Goal: Task Accomplishment & Management: Complete application form

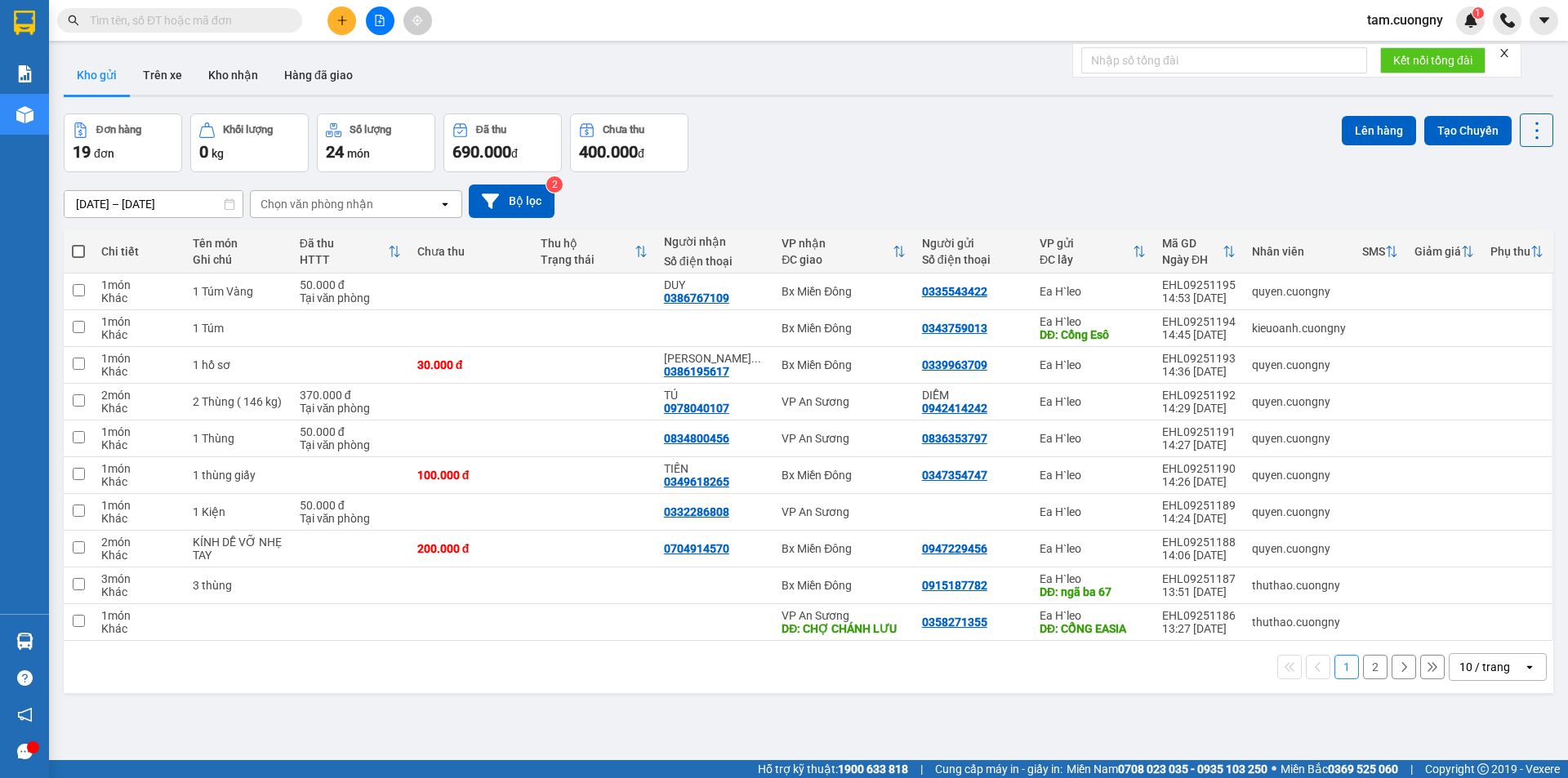
click at [1501, 659] on div "10 / trang" at bounding box center [1486, 667] width 74 height 26
click at [1492, 631] on span "100 / trang" at bounding box center [1479, 631] width 59 height 17
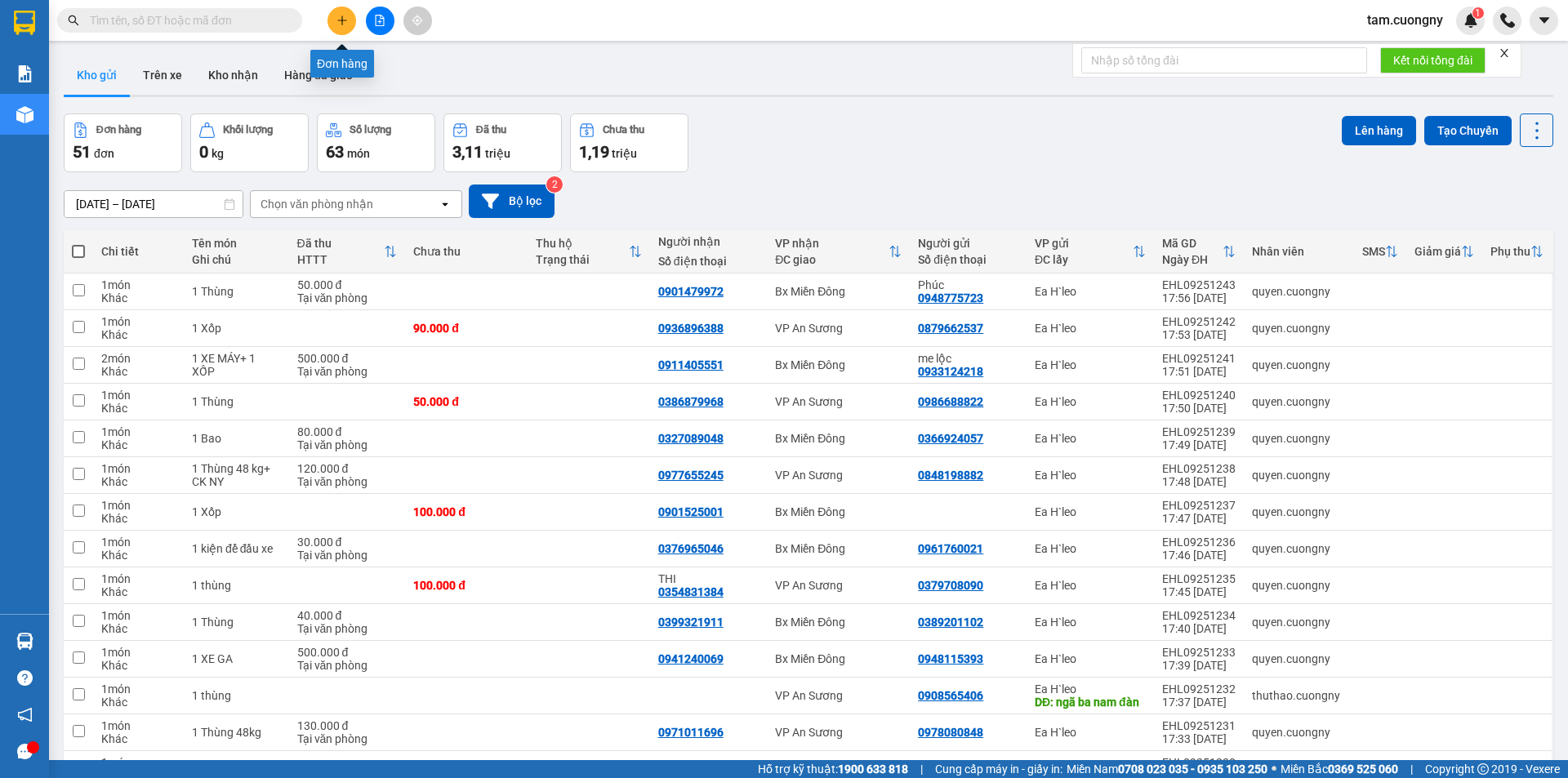
click at [350, 20] on button at bounding box center [342, 20] width 29 height 29
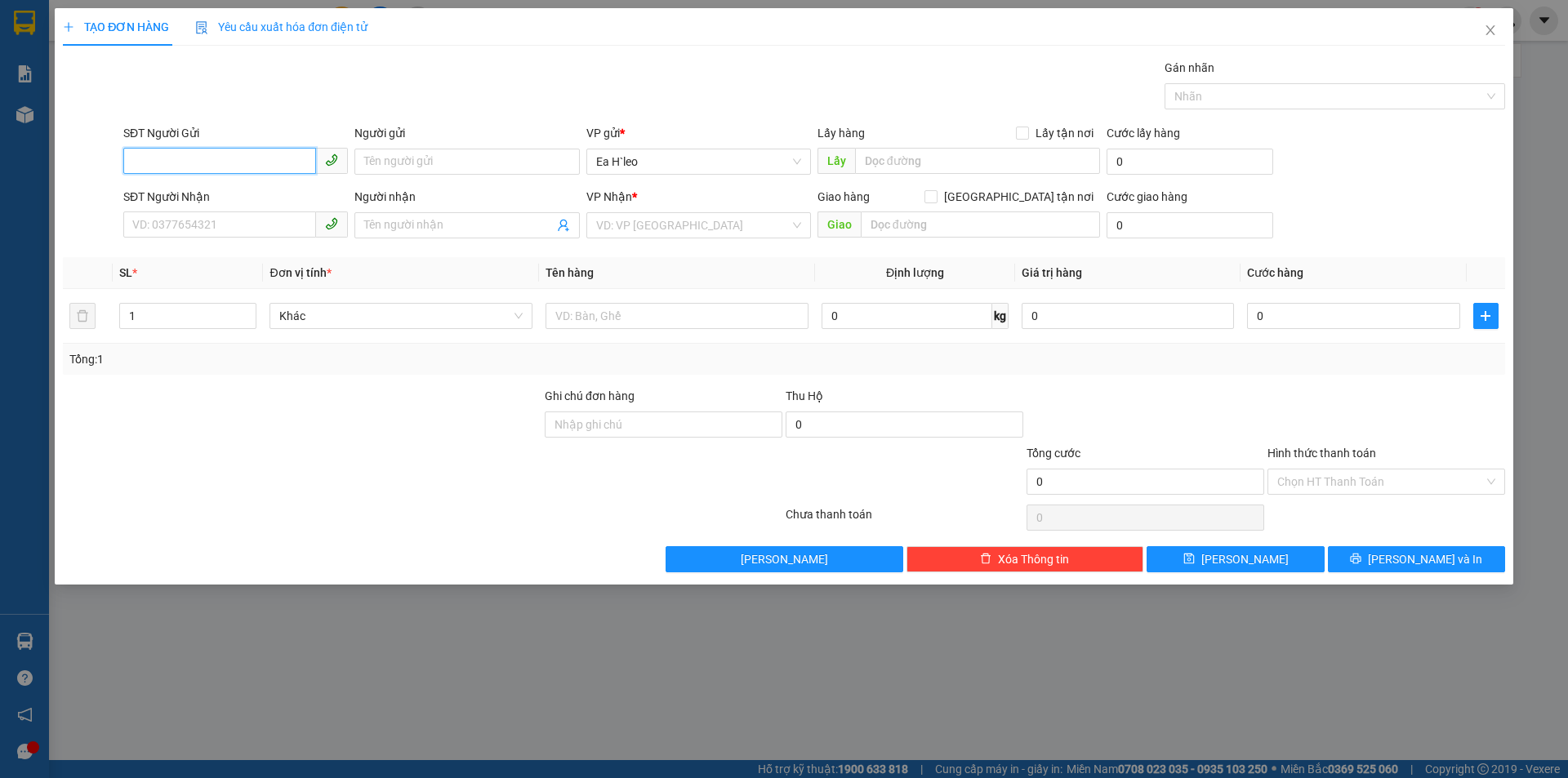
paste input "843288779"
click at [130, 164] on input "843288779" at bounding box center [219, 161] width 193 height 26
type input "0843288779"
click at [196, 194] on div "0843288779" at bounding box center [236, 194] width 205 height 18
type input "N3 NAM ĐÀN"
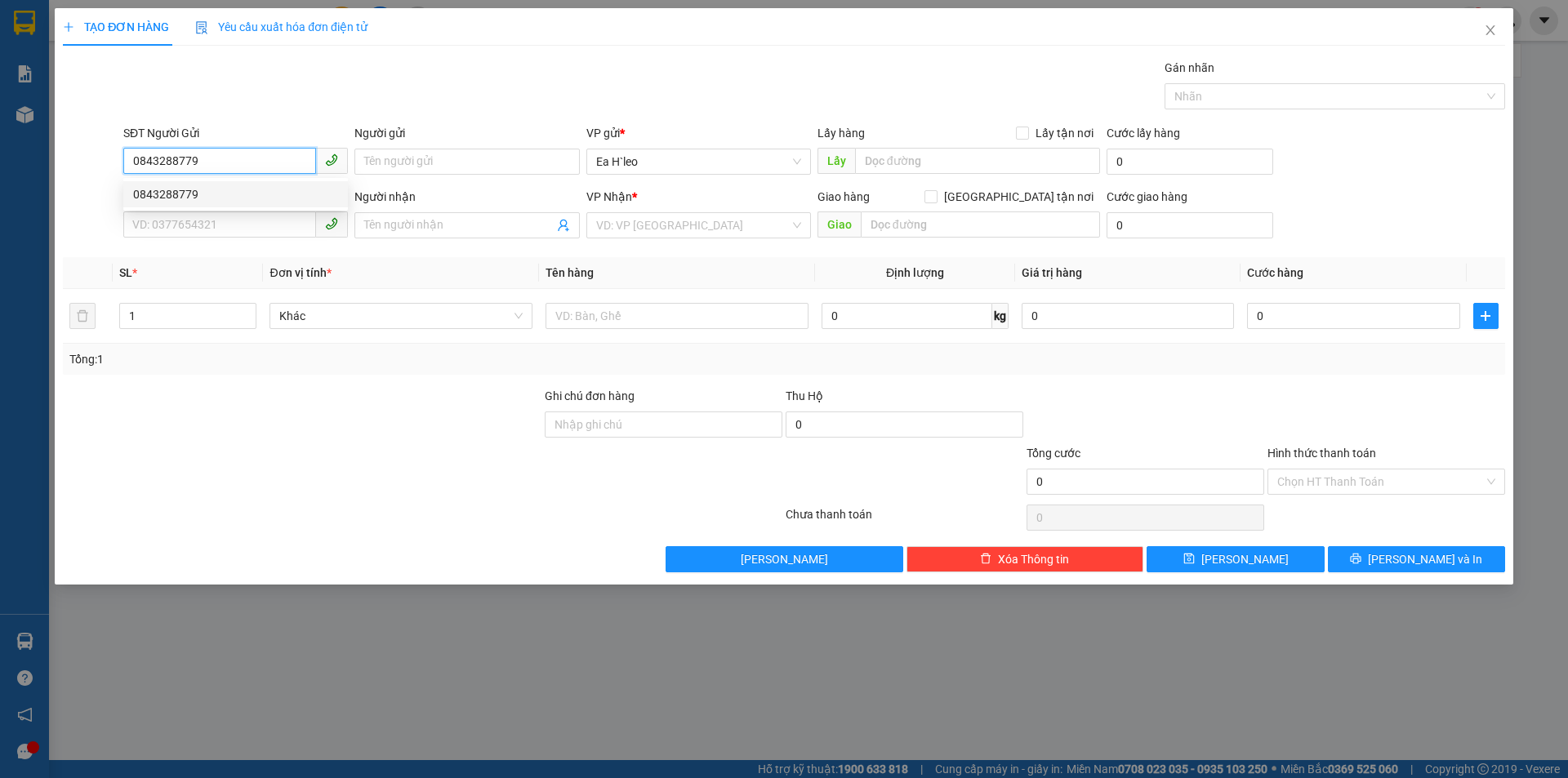
type input "0369464526"
type input "0843288779"
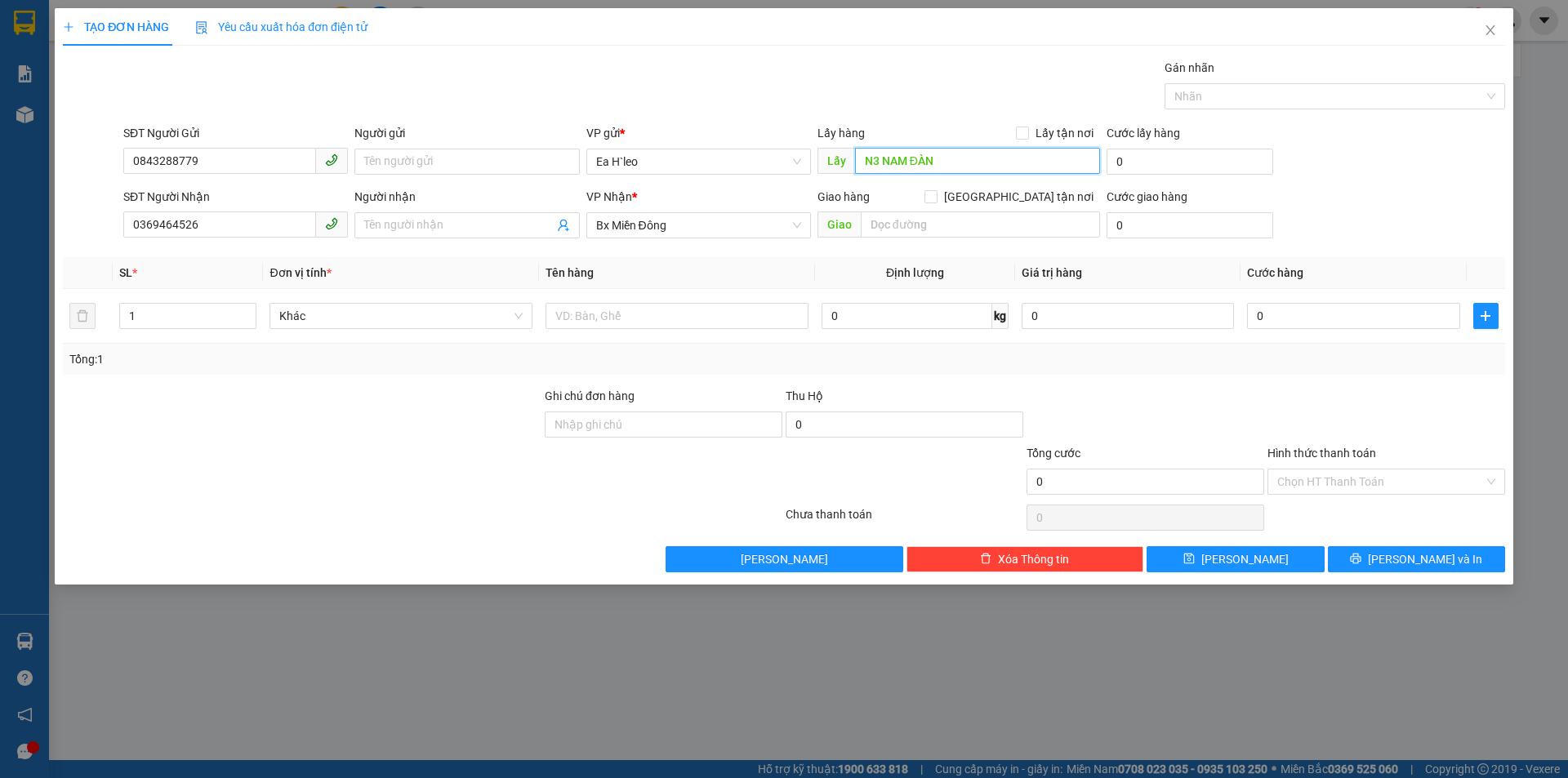
click at [878, 164] on input "N3 NAM ĐÀN" at bounding box center [978, 161] width 245 height 26
click at [899, 168] on input "N3 NAM ĐÀN" at bounding box center [978, 161] width 245 height 26
drag, startPoint x: 906, startPoint y: 156, endPoint x: 634, endPoint y: 188, distance: 273.9
click at [644, 186] on form "SĐT Người Gửi 0843288779 Người gửi Tên người gửi VP gửi * [PERSON_NAME] Lấy hàn…" at bounding box center [784, 184] width 1442 height 121
type input "ngã ba nam đàn"
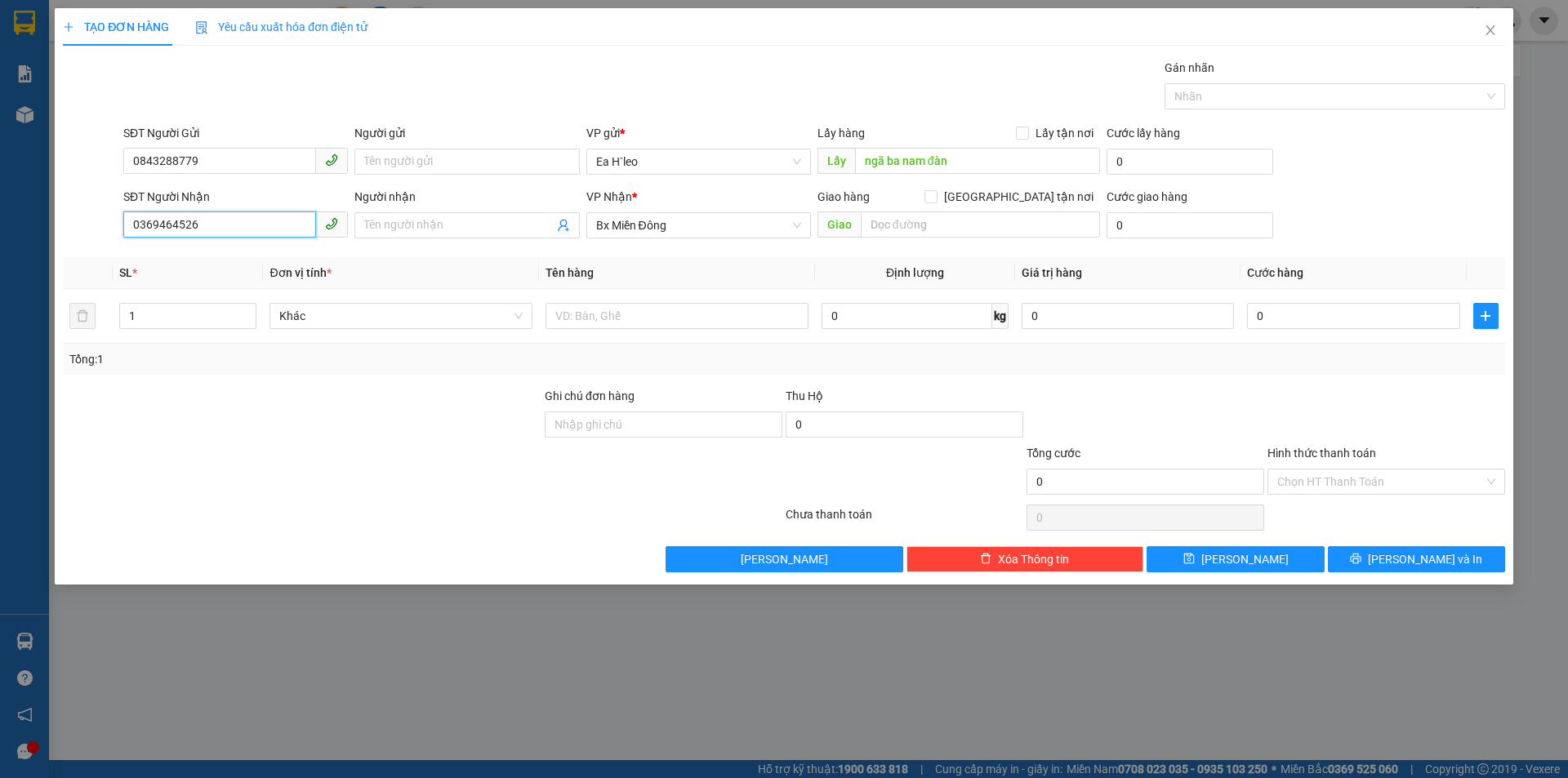
drag, startPoint x: 178, startPoint y: 227, endPoint x: 20, endPoint y: 257, distance: 160.8
click at [20, 257] on div "TẠO ĐƠN HÀNG Yêu cầu xuất hóa đơn điện tử Transit Pickup Surcharge Ids Transit …" at bounding box center [784, 389] width 1568 height 778
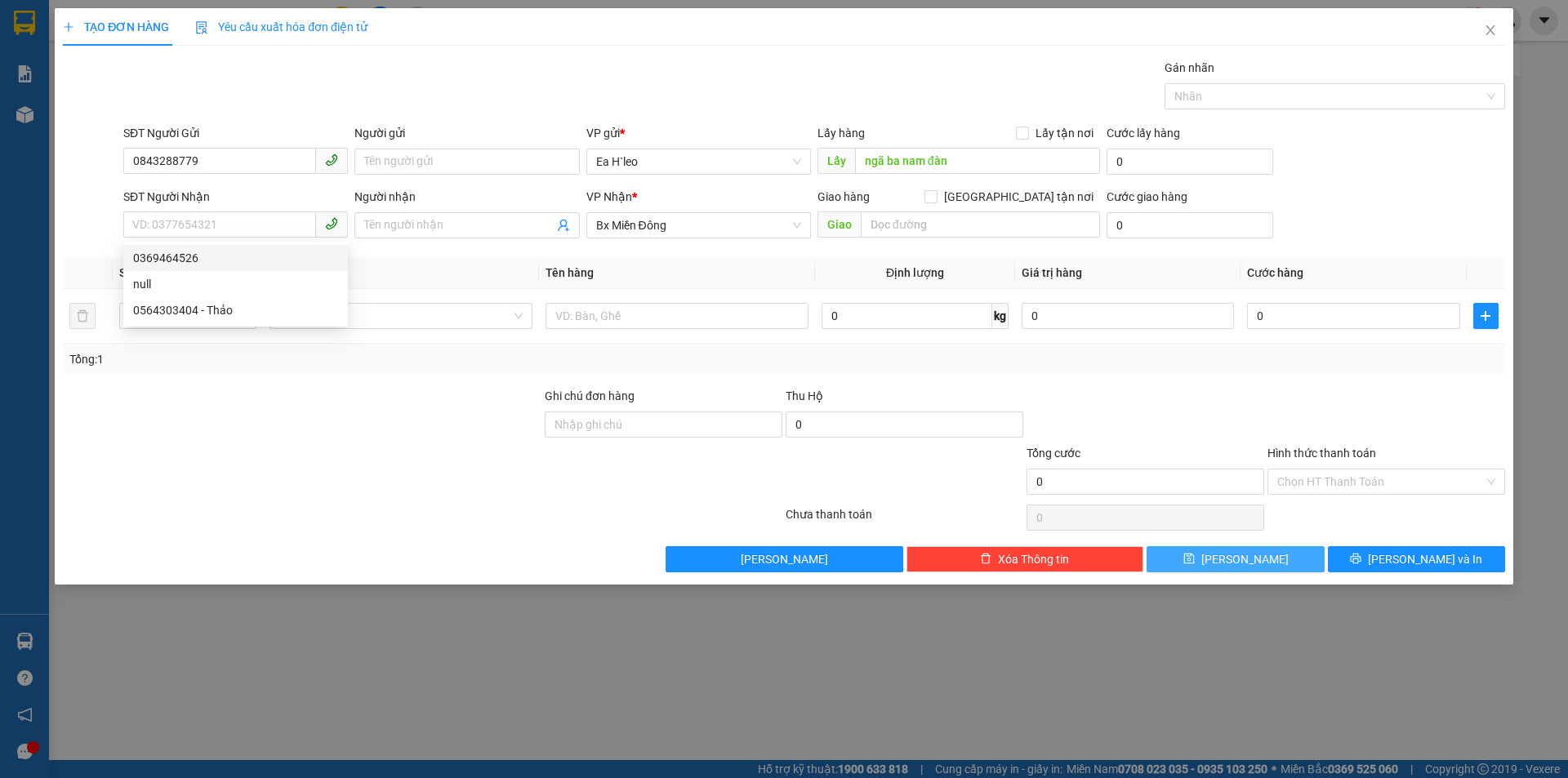
click at [1196, 556] on button "[PERSON_NAME]" at bounding box center [1236, 559] width 177 height 26
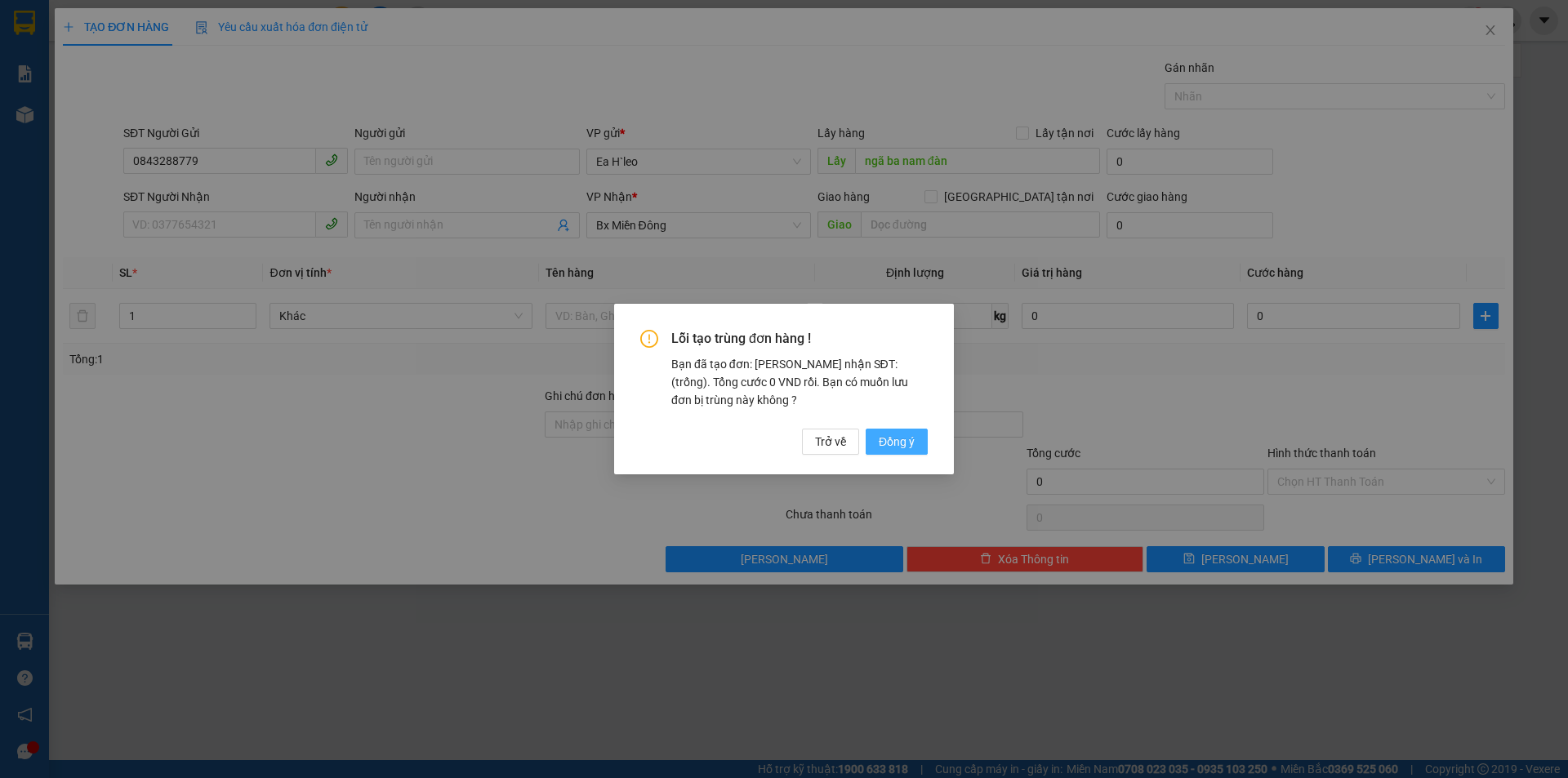
click at [897, 434] on span "Đồng ý" at bounding box center [897, 441] width 36 height 18
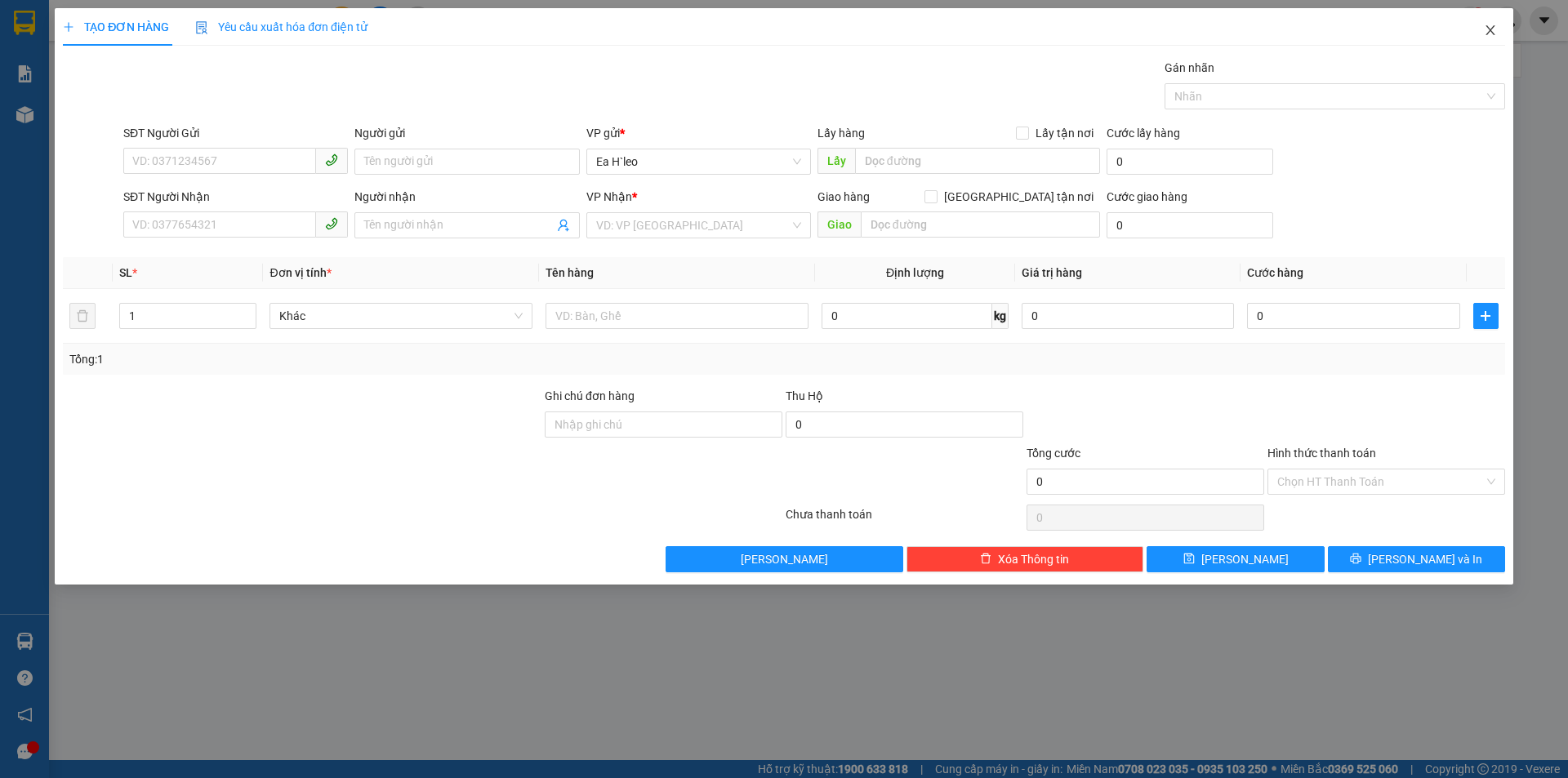
click at [1494, 27] on icon "close" at bounding box center [1491, 30] width 9 height 10
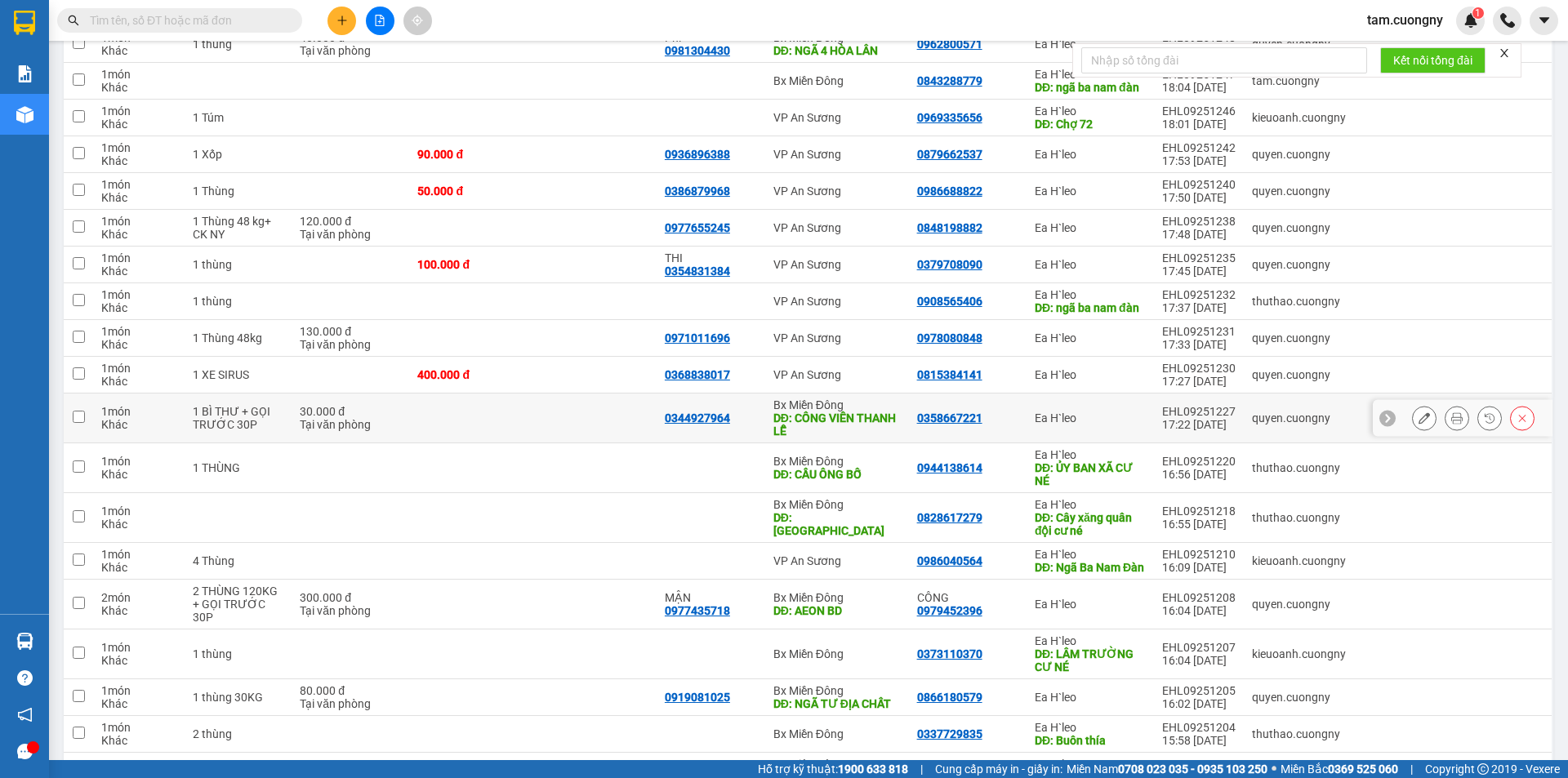
scroll to position [409, 0]
